Goal: Task Accomplishment & Management: Manage account settings

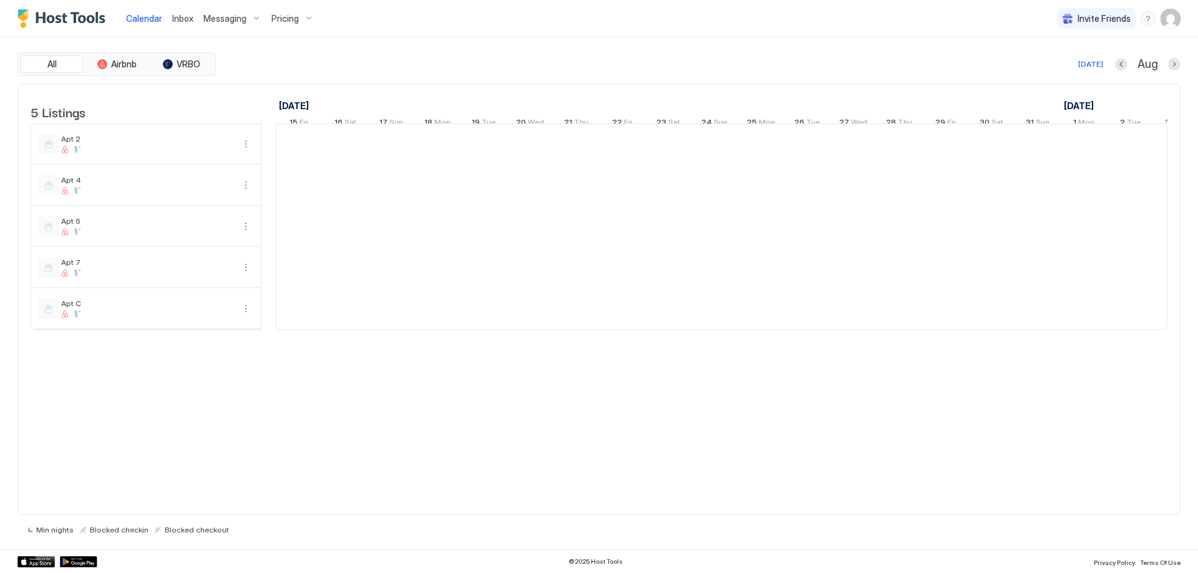
scroll to position [0, 693]
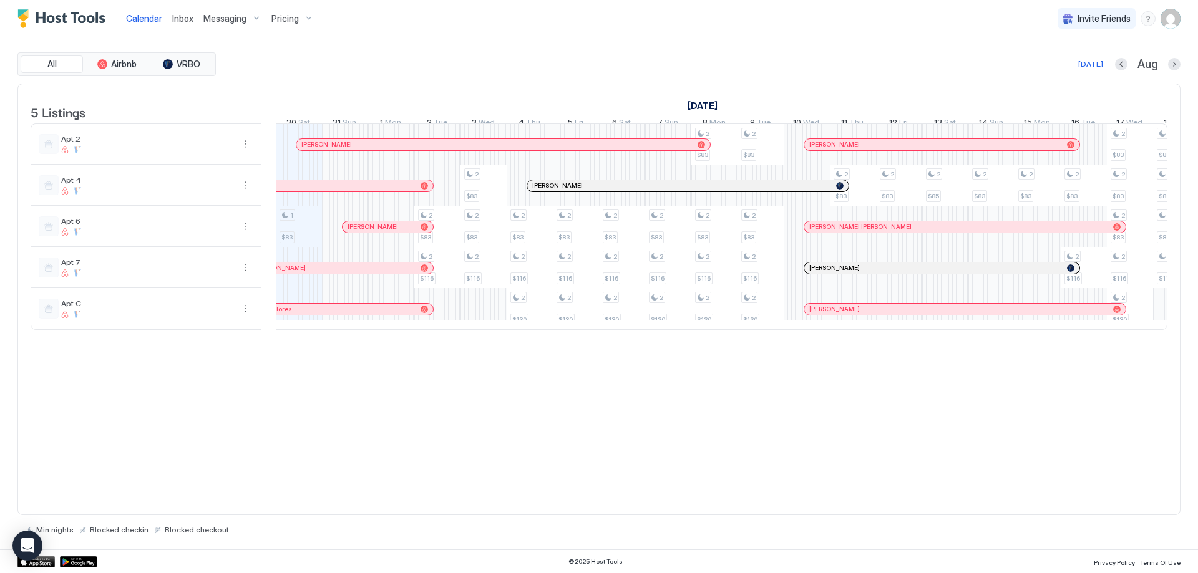
click at [230, 20] on span "Messaging" at bounding box center [224, 18] width 43 height 11
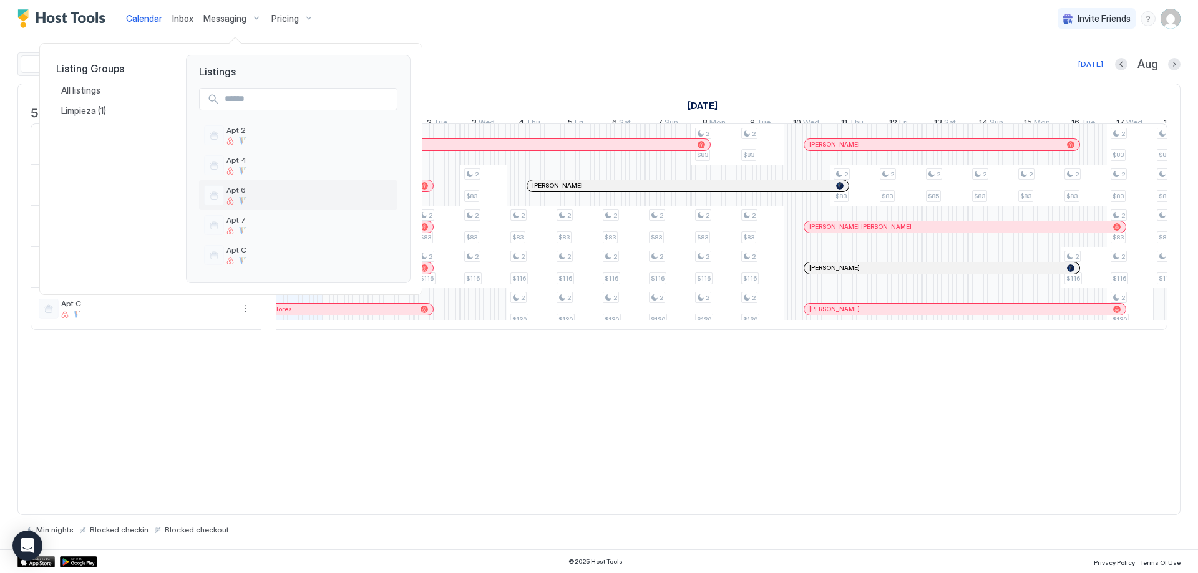
click at [236, 192] on span "Apt 6" at bounding box center [309, 189] width 166 height 9
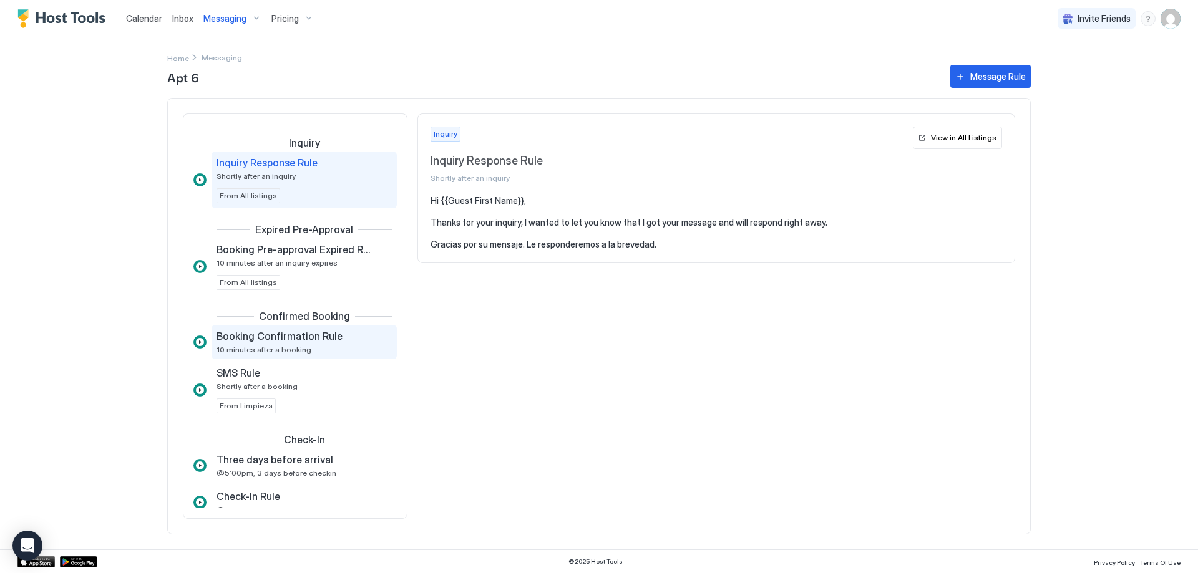
click at [324, 336] on span "Booking Confirmation Rule" at bounding box center [279, 336] width 126 height 12
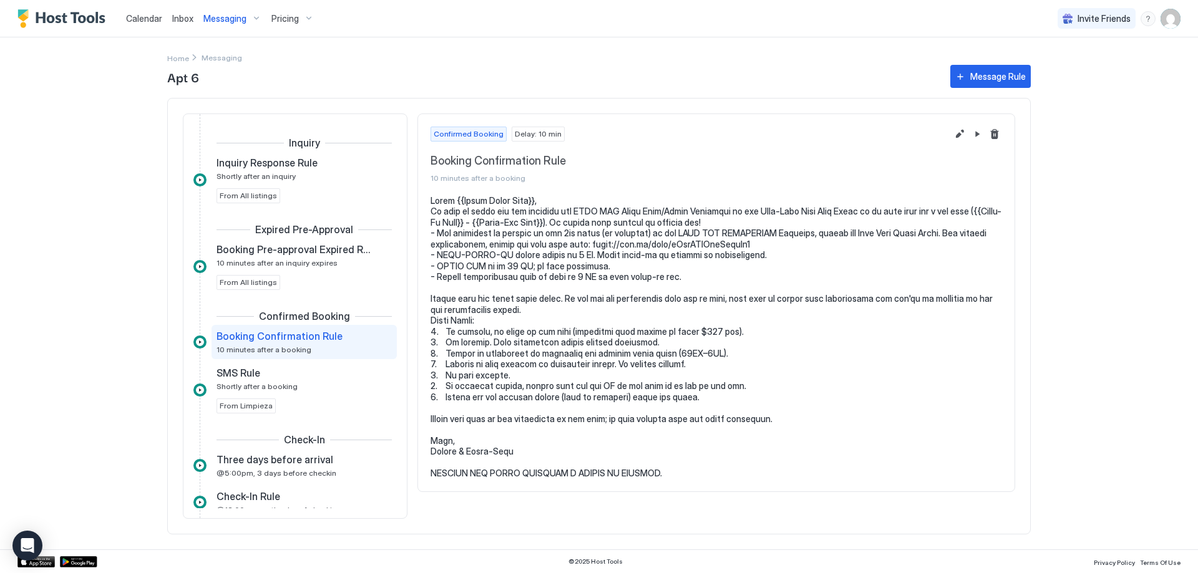
click at [538, 133] on span "Delay: 10 min" at bounding box center [538, 134] width 47 height 11
click at [958, 135] on button "Edit message rule" at bounding box center [959, 134] width 15 height 15
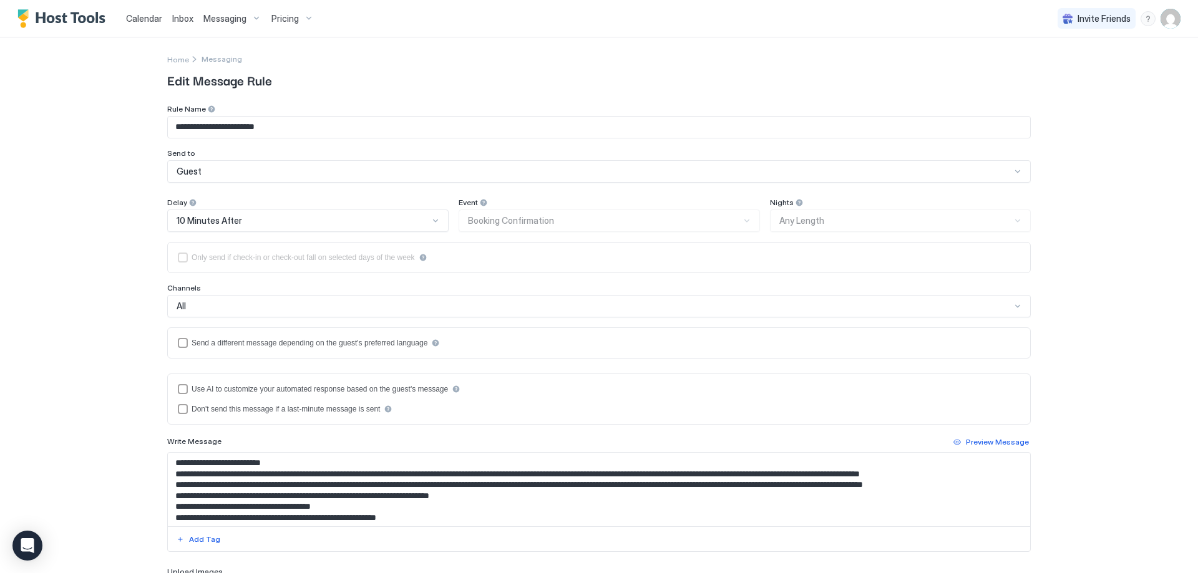
click at [432, 218] on div at bounding box center [435, 221] width 10 height 10
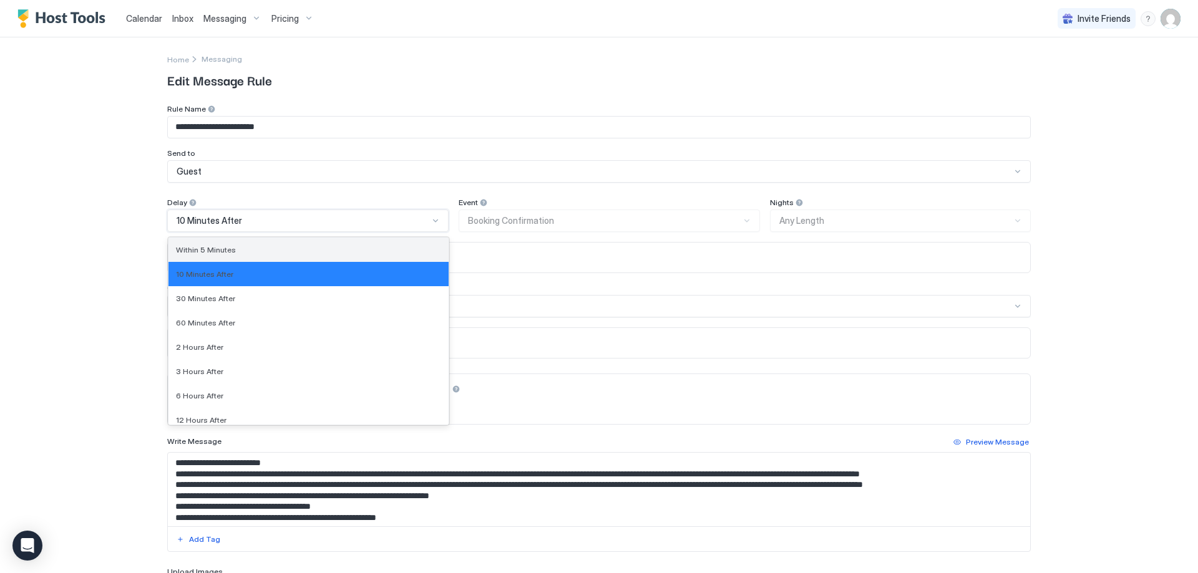
click at [216, 250] on span "Within 5 Minutes" at bounding box center [206, 249] width 60 height 9
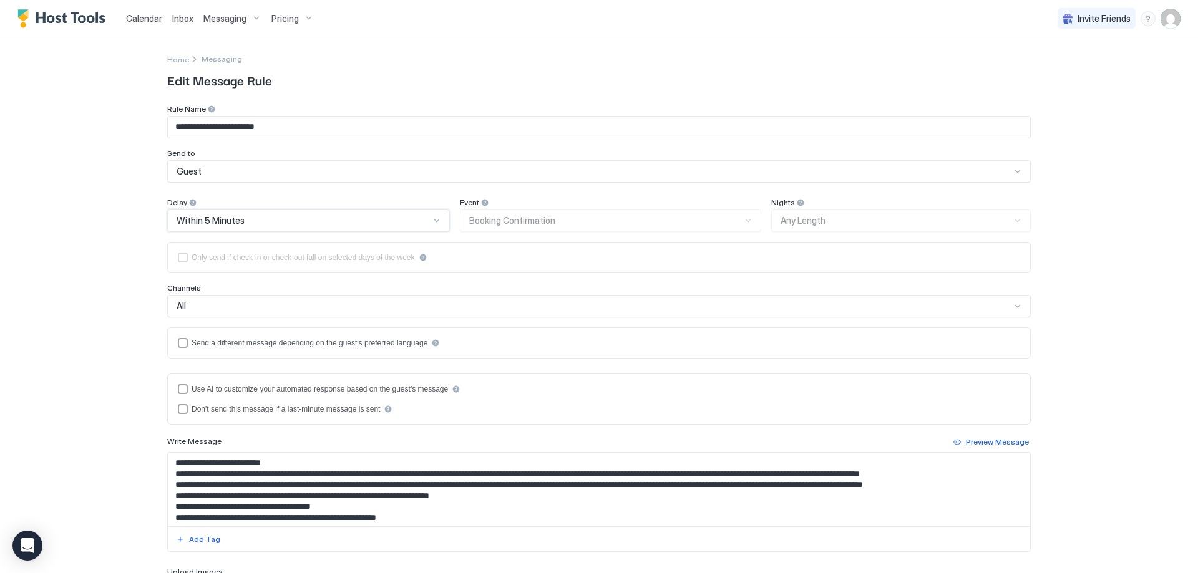
click at [432, 221] on div at bounding box center [437, 221] width 10 height 10
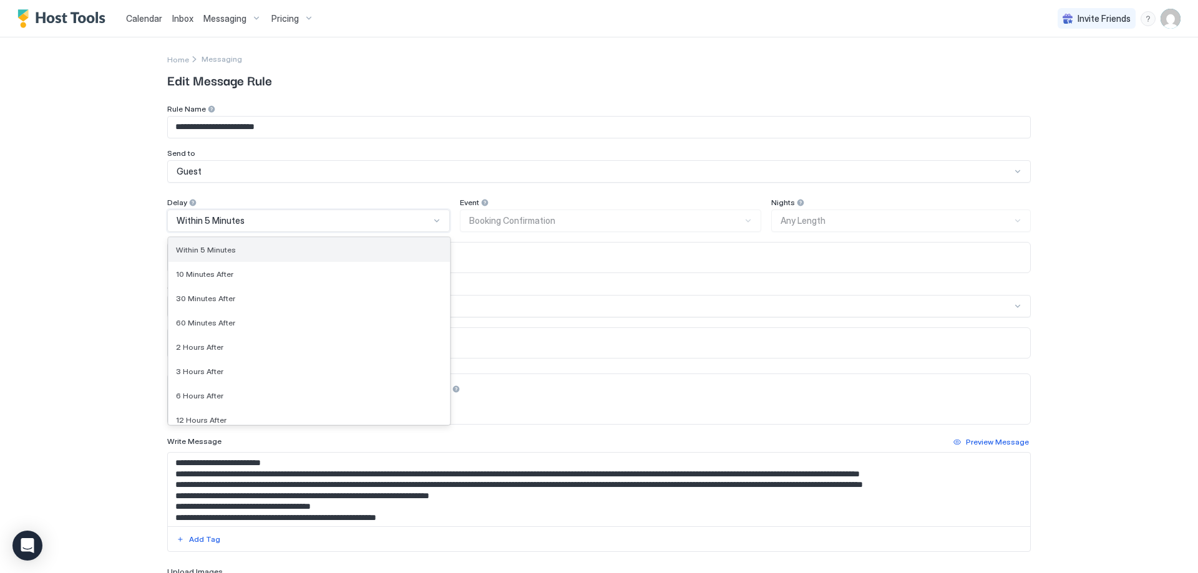
click at [324, 246] on div "Within 5 Minutes" at bounding box center [309, 249] width 266 height 9
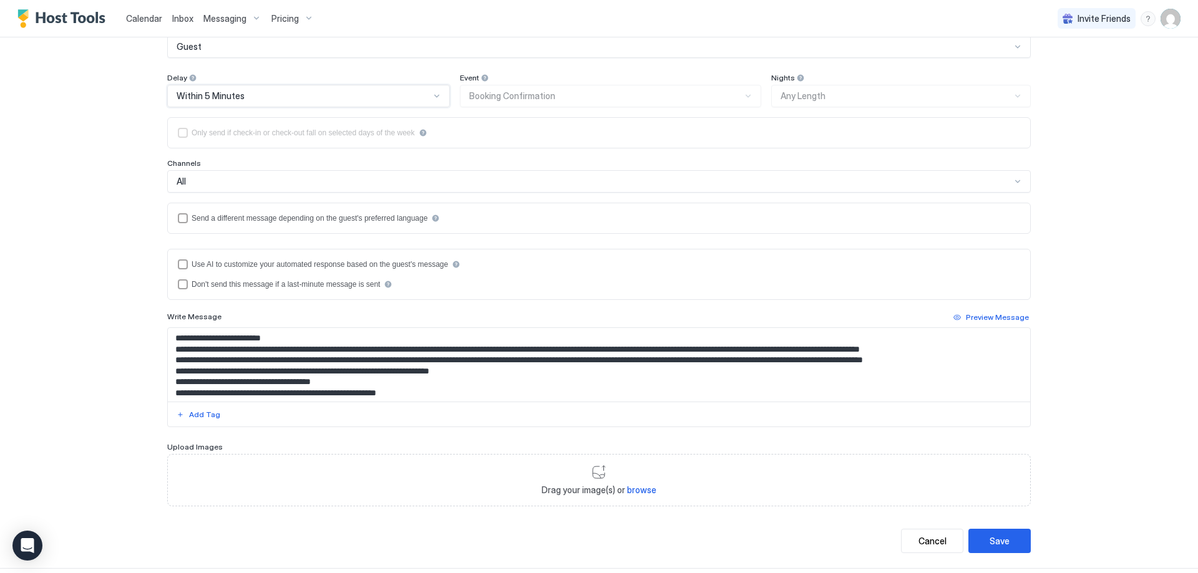
scroll to position [142, 0]
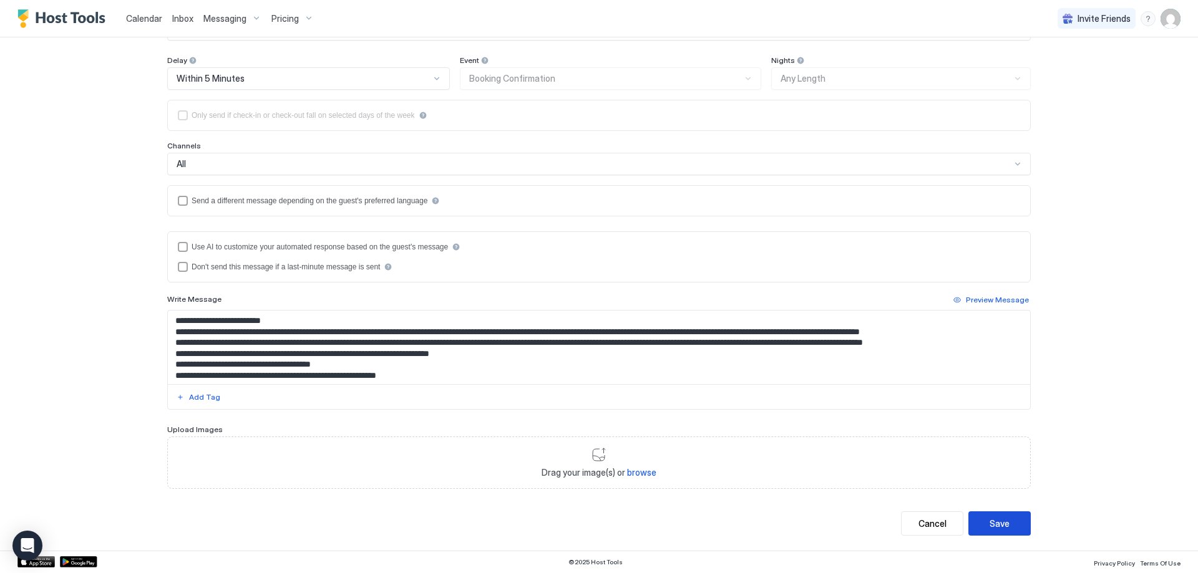
click at [991, 531] on button "Save" at bounding box center [999, 524] width 62 height 24
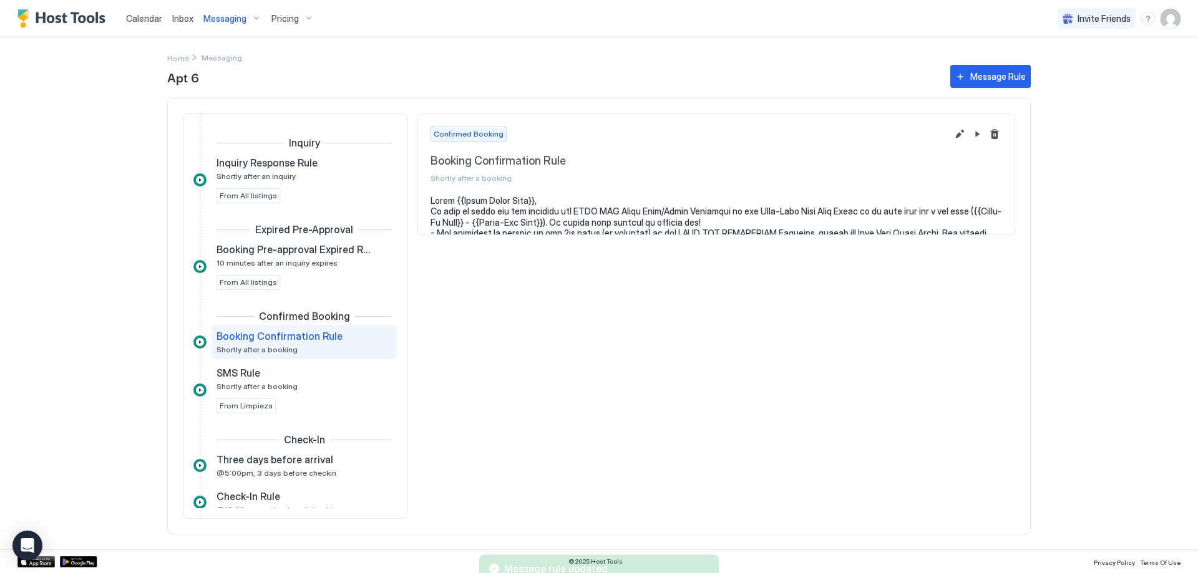
scroll to position [26, 0]
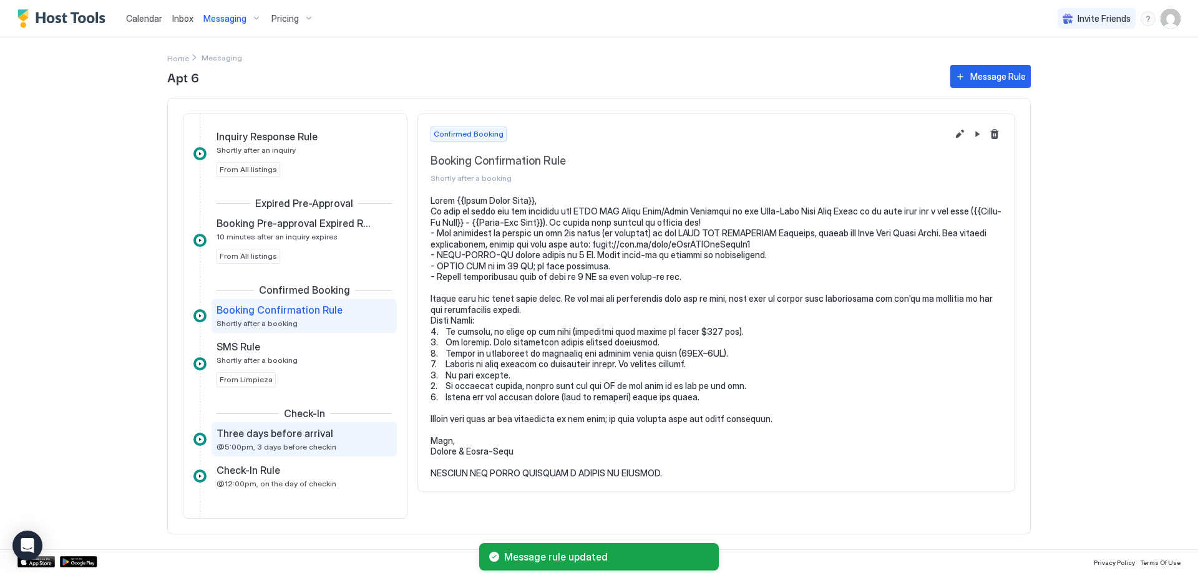
click at [280, 449] on span "@5:00pm, 3 days before checkin" at bounding box center [276, 446] width 120 height 9
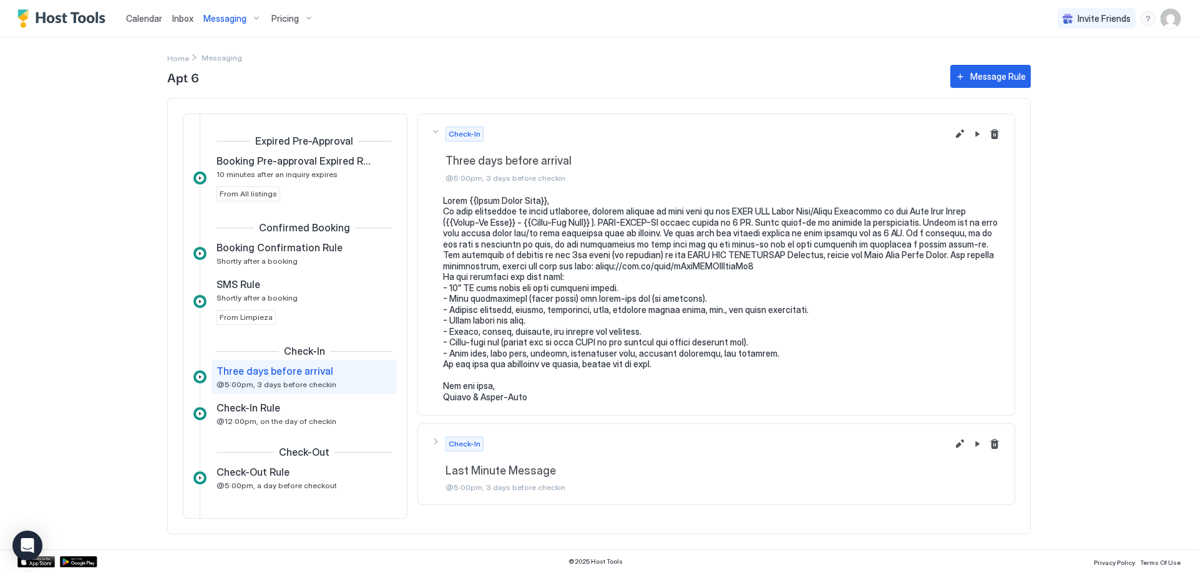
scroll to position [140, 0]
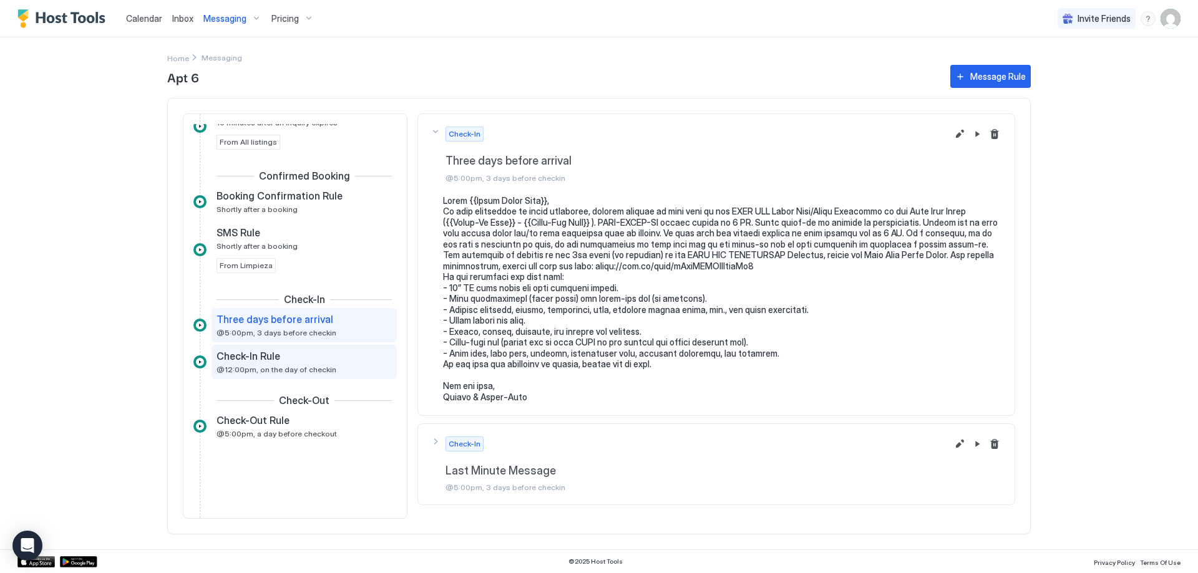
click at [319, 367] on span "@12:00pm, on the day of checkin" at bounding box center [276, 369] width 120 height 9
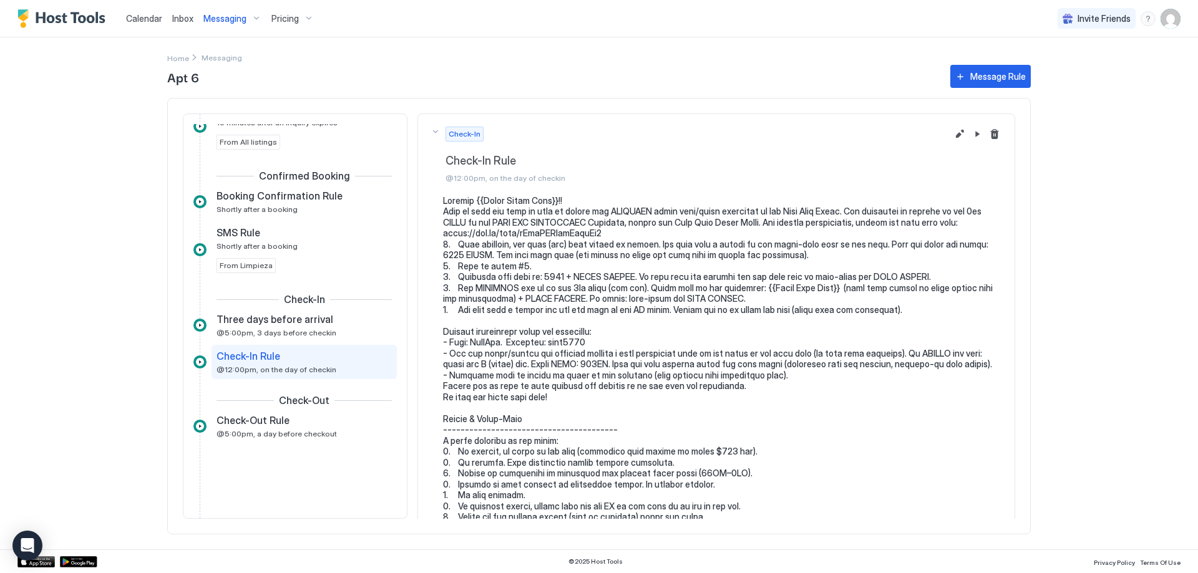
click at [107, 199] on div "Calendar Inbox Messaging Pricing Invite Friends AD Home Messaging Apt 6 Message…" at bounding box center [599, 286] width 1198 height 573
